Goal: Information Seeking & Learning: Learn about a topic

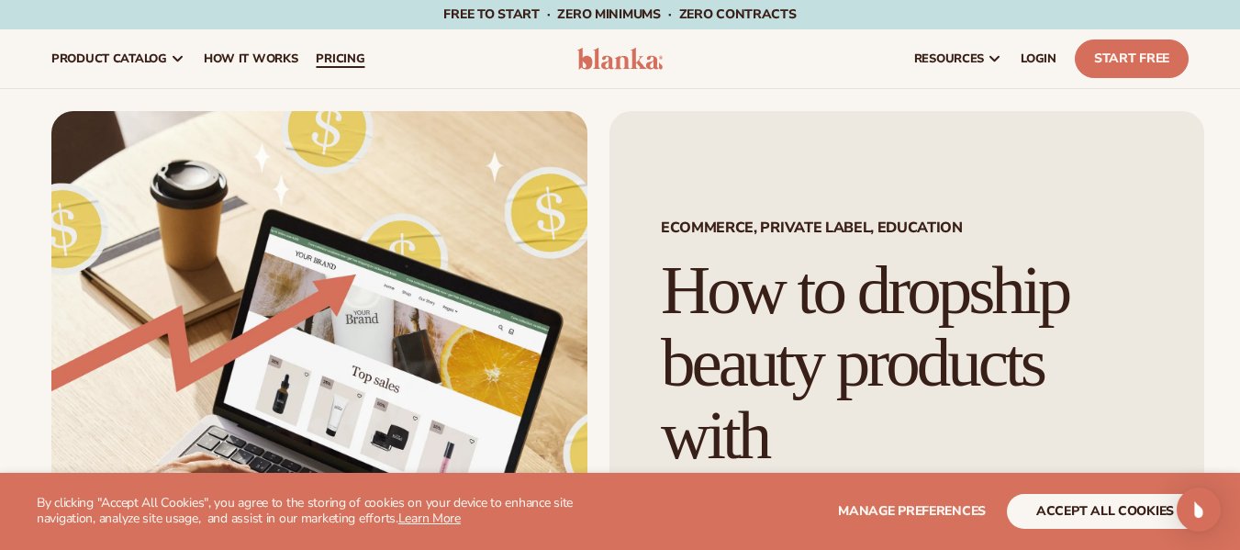
click at [329, 73] on link "pricing" at bounding box center [340, 58] width 67 height 59
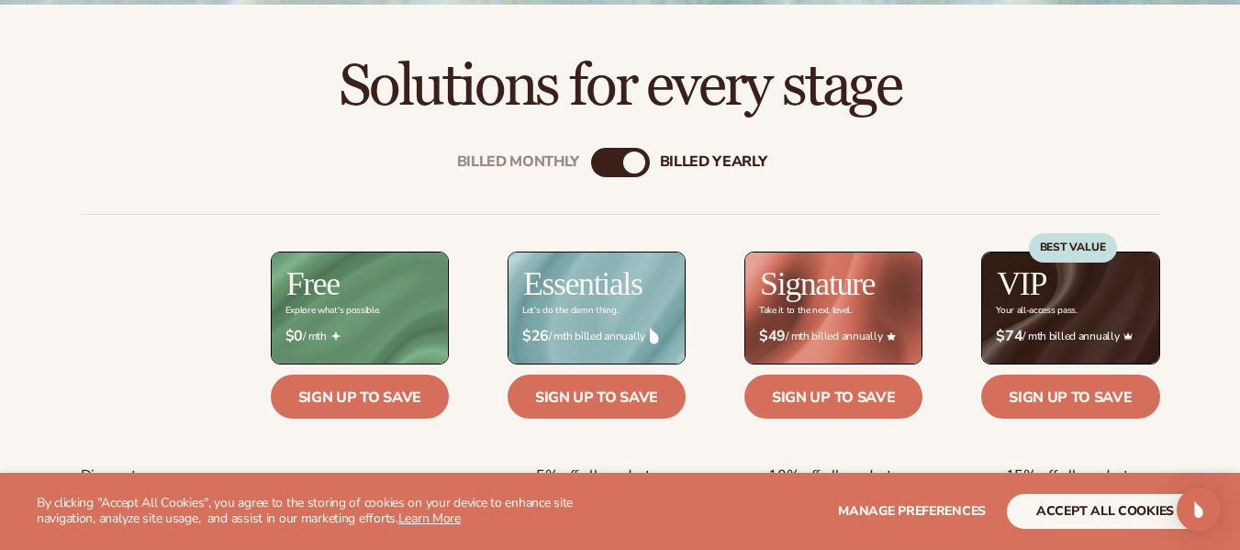
scroll to position [551, 0]
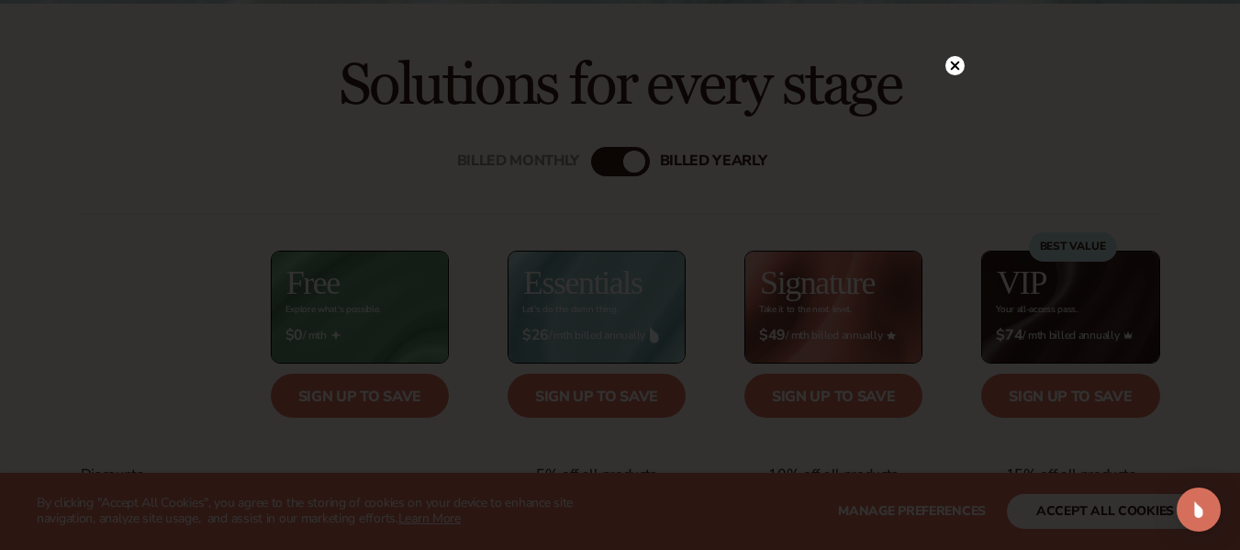
click at [959, 62] on circle at bounding box center [954, 65] width 19 height 19
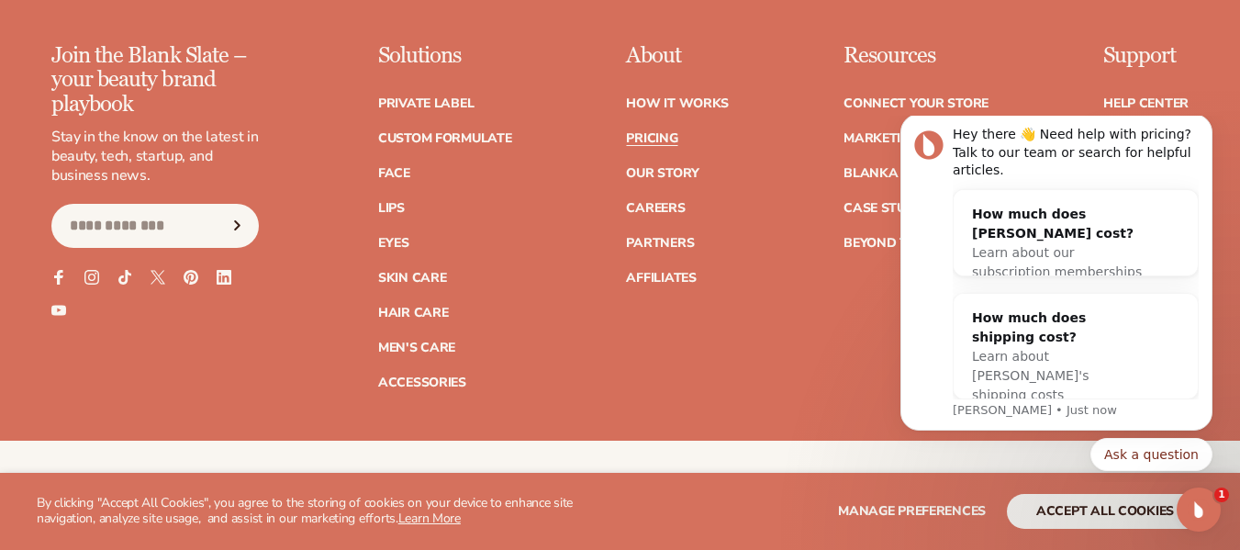
scroll to position [3947, 0]
